Goal: Use online tool/utility: Utilize a website feature to perform a specific function

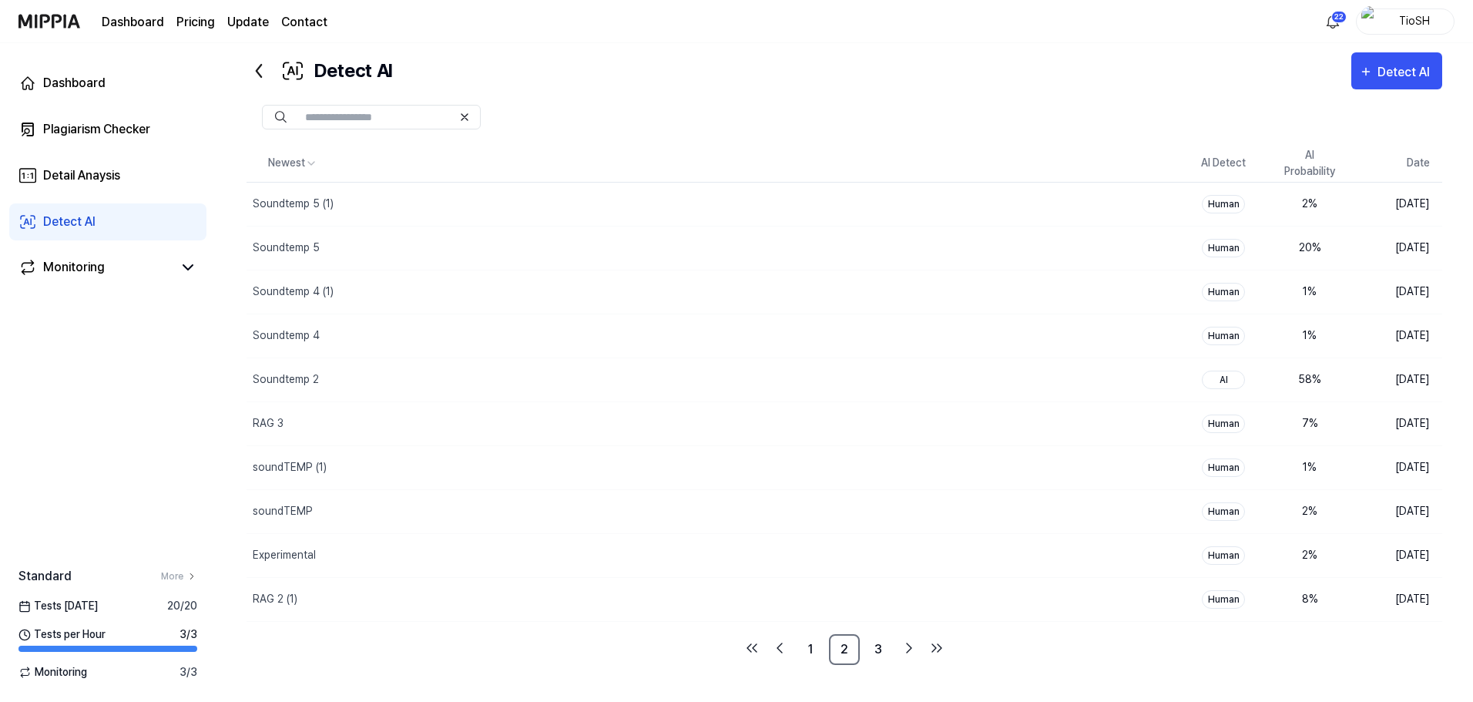
scroll to position [32, 0]
click at [1392, 86] on button "Detect AI" at bounding box center [1396, 70] width 91 height 37
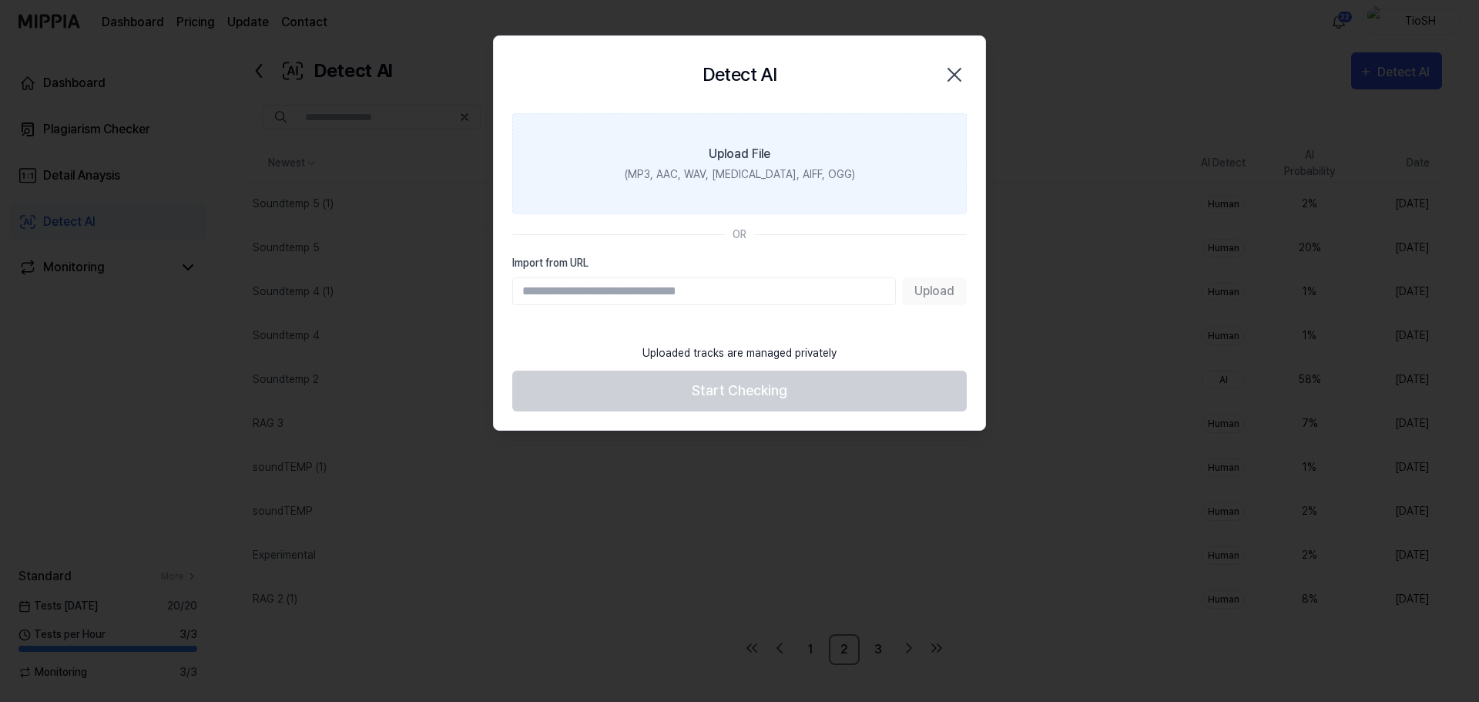
click at [813, 176] on div "(MP3, AAC, WAV, [MEDICAL_DATA], AIFF, OGG)" at bounding box center [740, 174] width 230 height 16
click at [0, 0] on input "Upload File (MP3, AAC, WAV, [MEDICAL_DATA], AIFF, OGG)" at bounding box center [0, 0] width 0 height 0
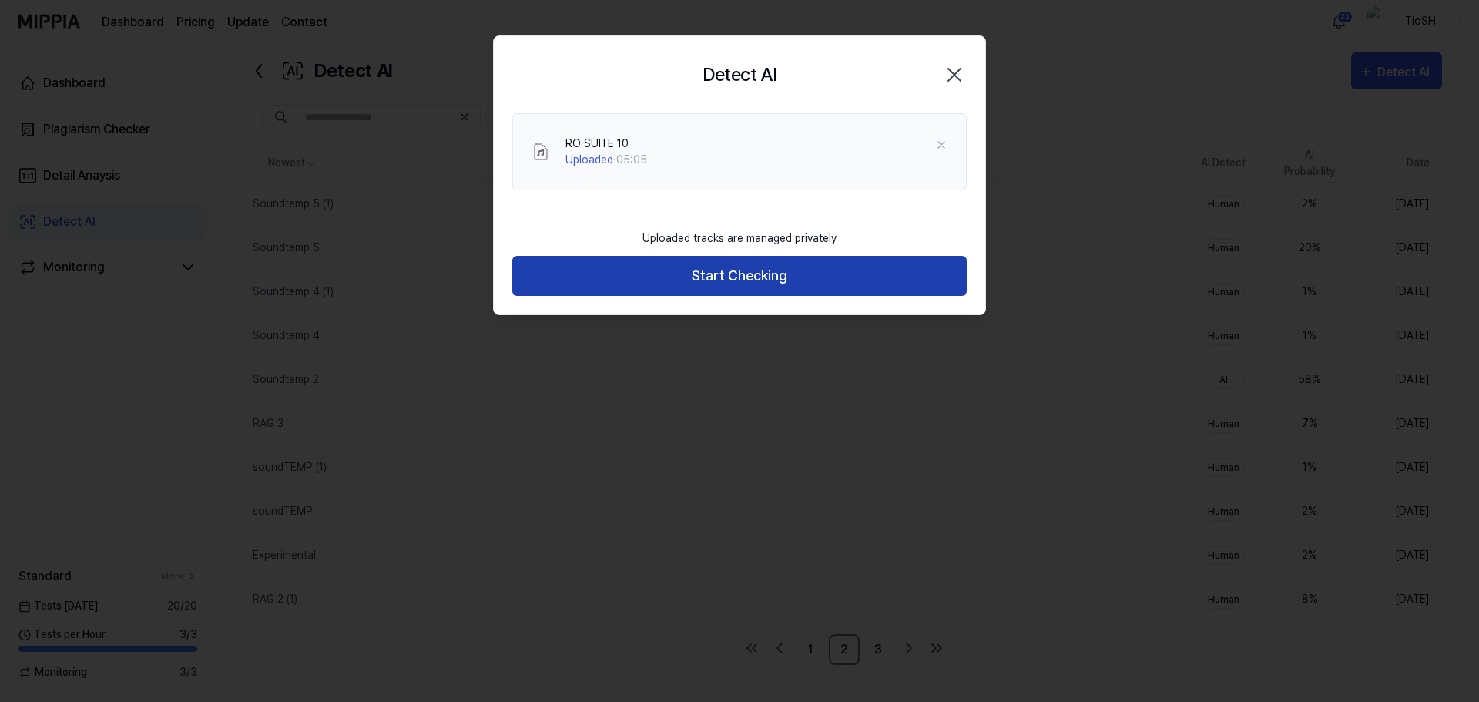
click at [790, 274] on button "Start Checking" at bounding box center [739, 276] width 454 height 41
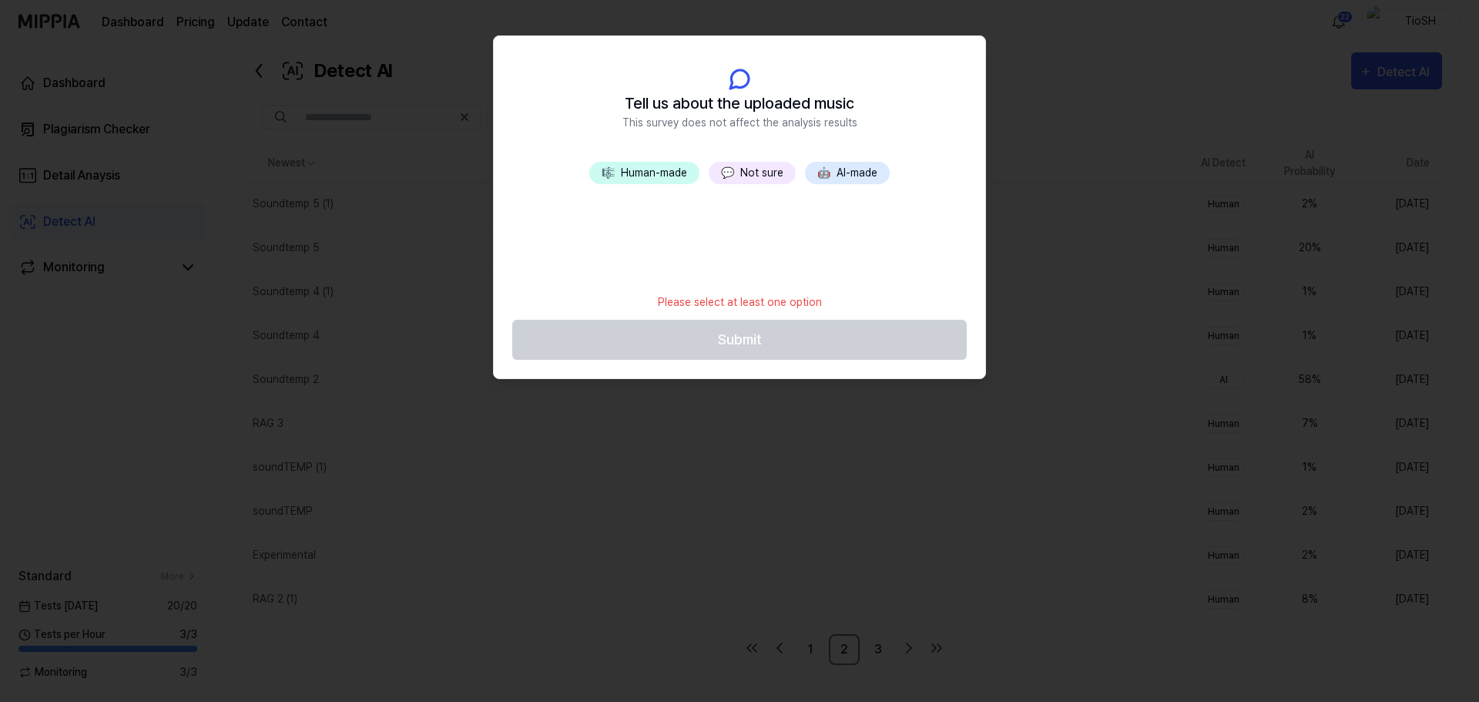
click at [870, 171] on button "🤖 AI-made" at bounding box center [847, 173] width 85 height 22
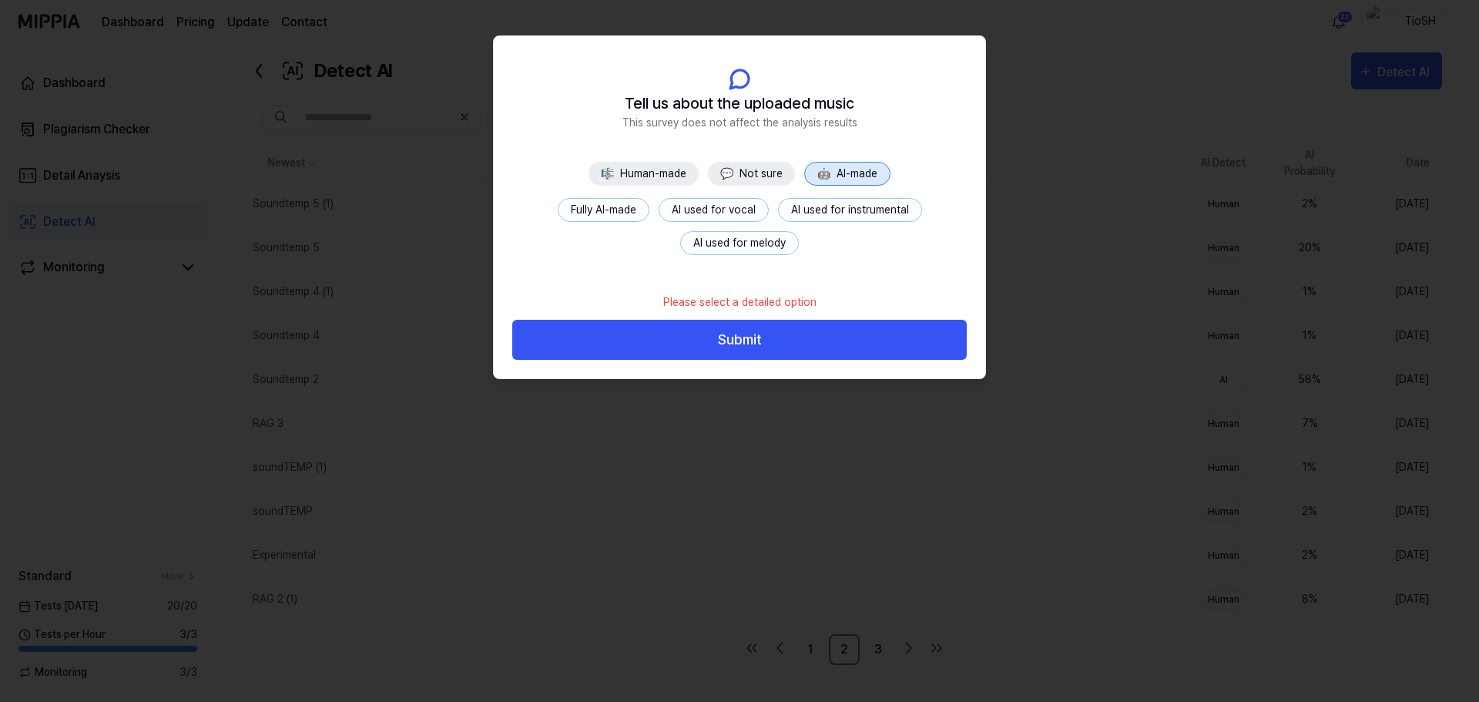
click at [622, 216] on button "Fully AI-made" at bounding box center [604, 210] width 92 height 24
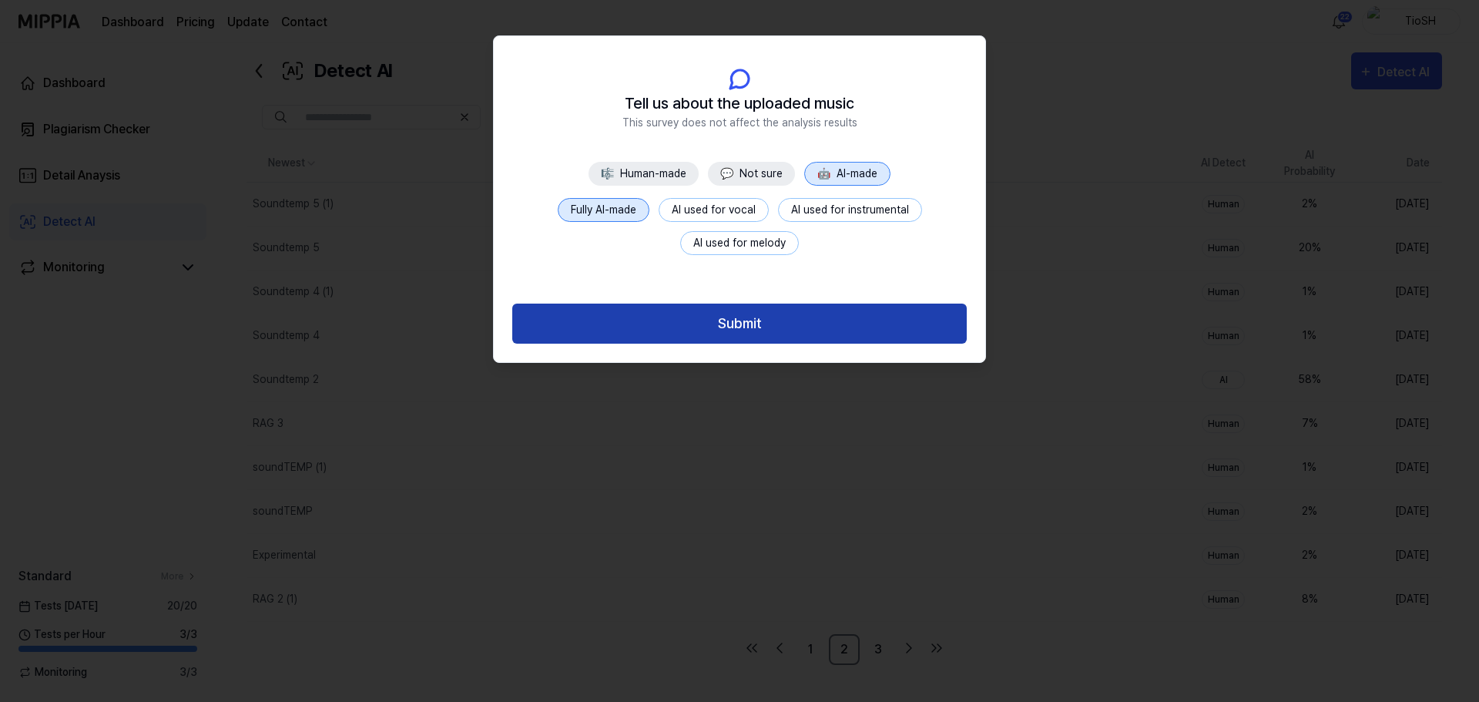
click at [721, 326] on button "Submit" at bounding box center [739, 323] width 454 height 41
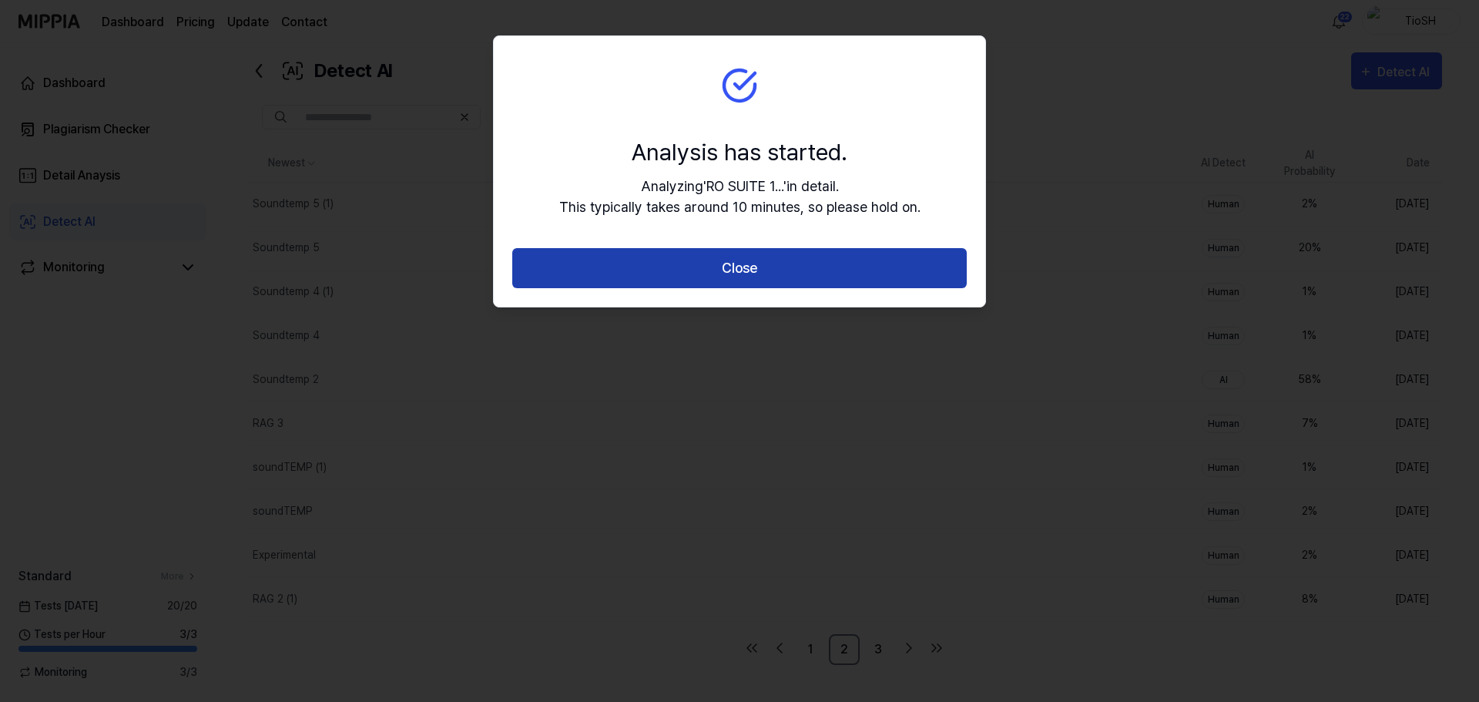
click at [746, 272] on button "Close" at bounding box center [739, 268] width 454 height 41
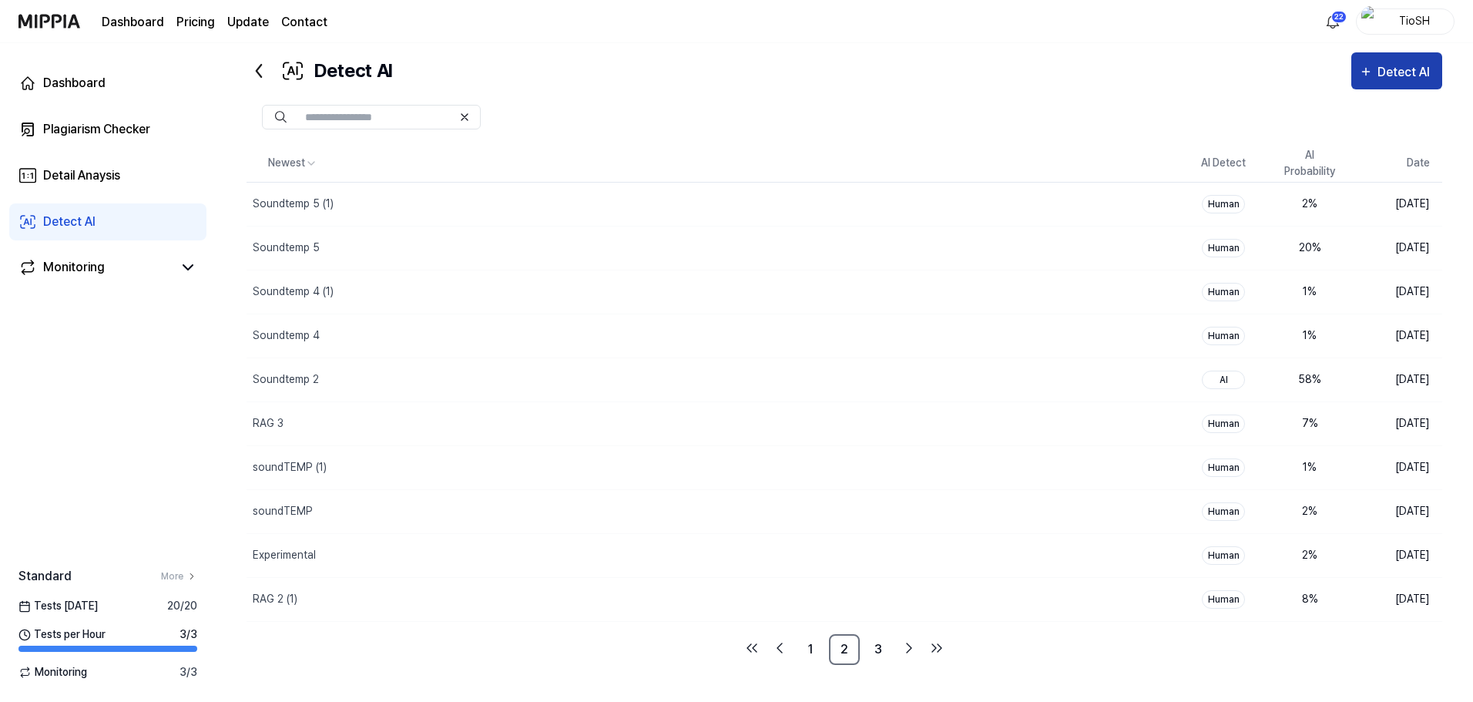
click at [1396, 72] on div "Detect AI" at bounding box center [1405, 72] width 57 height 20
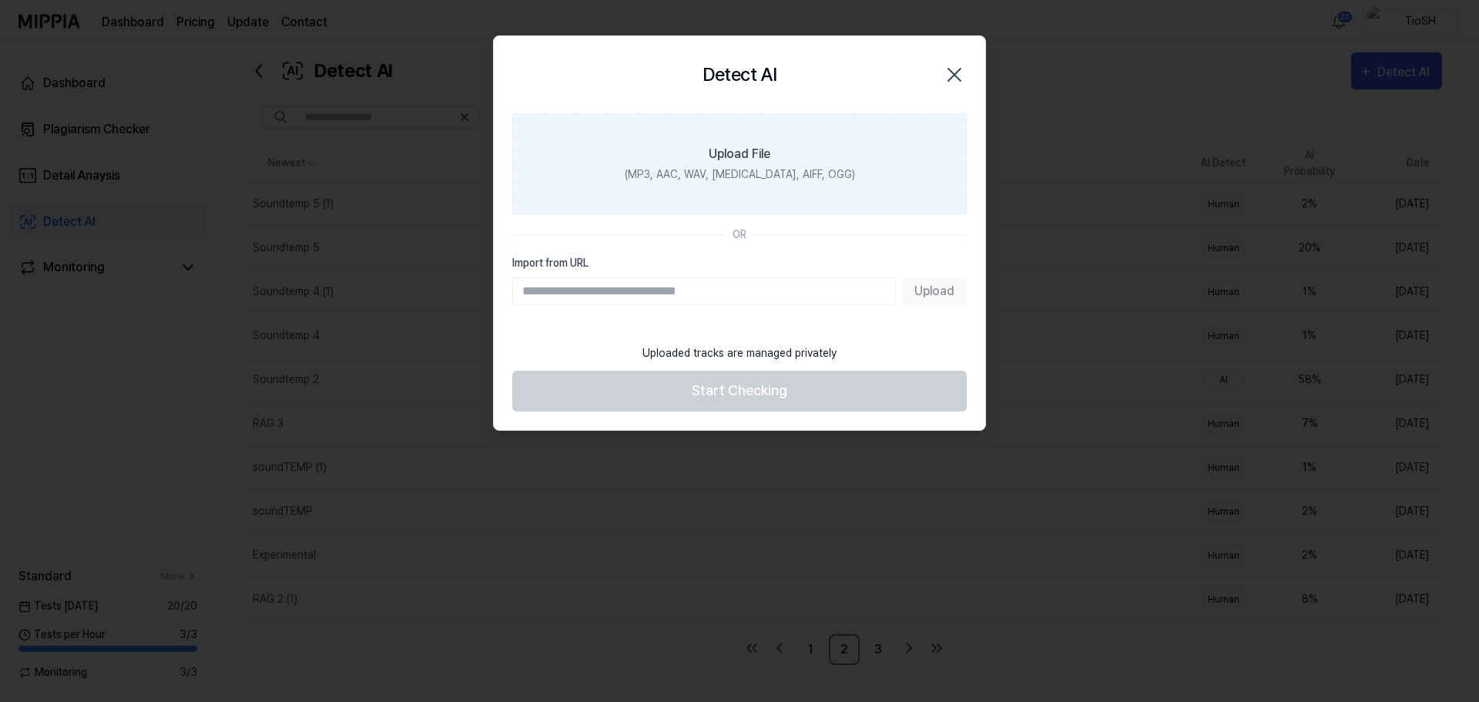
click at [759, 179] on div "(MP3, AAC, WAV, [MEDICAL_DATA], AIFF, OGG)" at bounding box center [740, 174] width 230 height 16
click at [0, 0] on input "Upload File (MP3, AAC, WAV, [MEDICAL_DATA], AIFF, OGG)" at bounding box center [0, 0] width 0 height 0
